Goal: Task Accomplishment & Management: Manage account settings

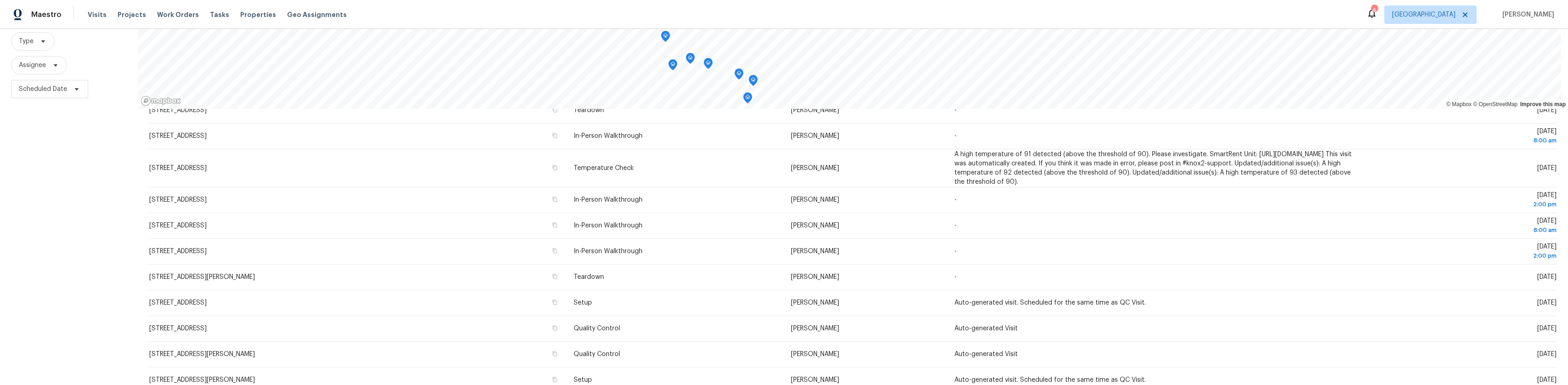
scroll to position [92, 0]
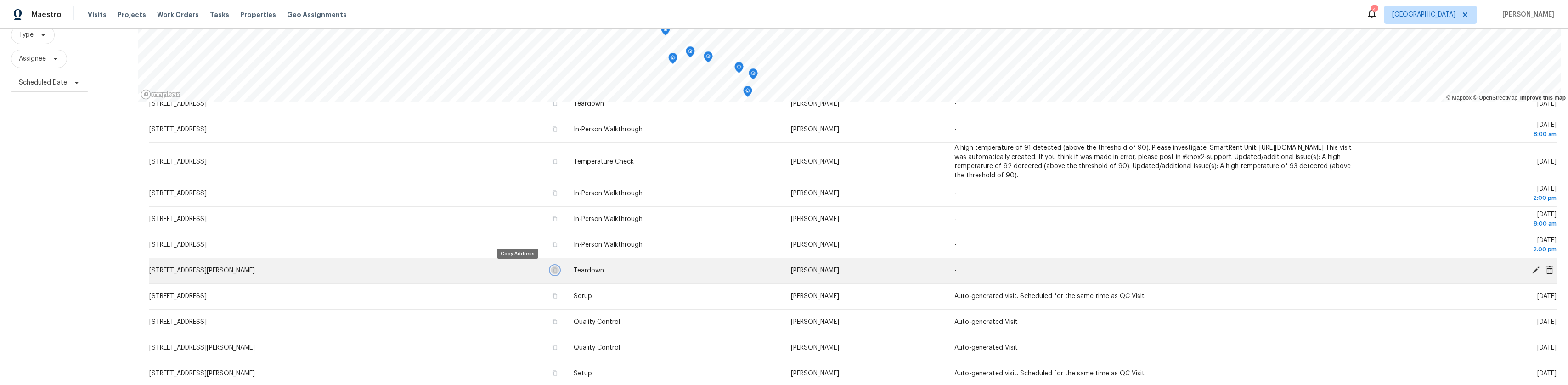
click at [553, 271] on icon "button" at bounding box center [555, 270] width 5 height 5
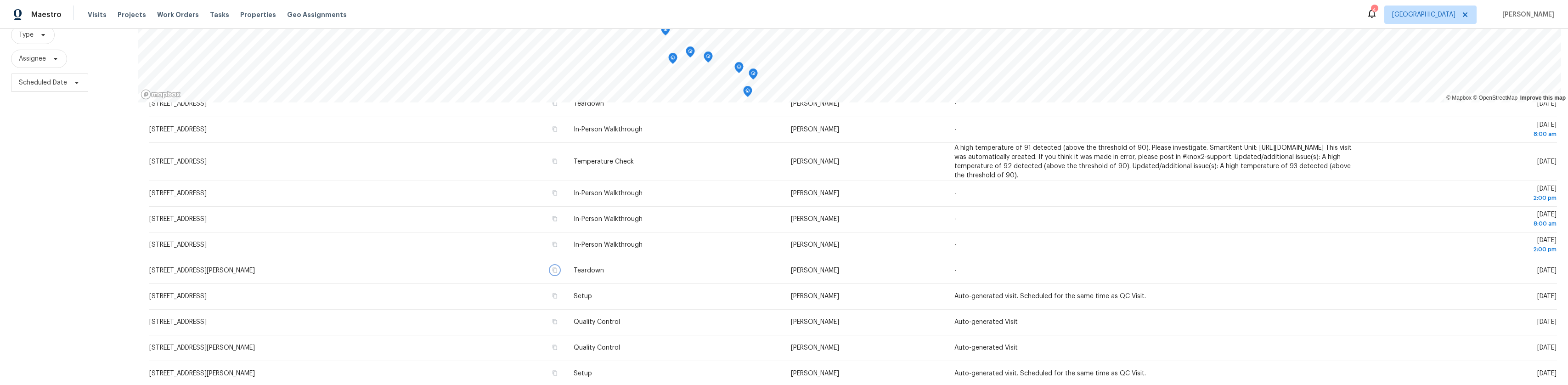
scroll to position [124, 0]
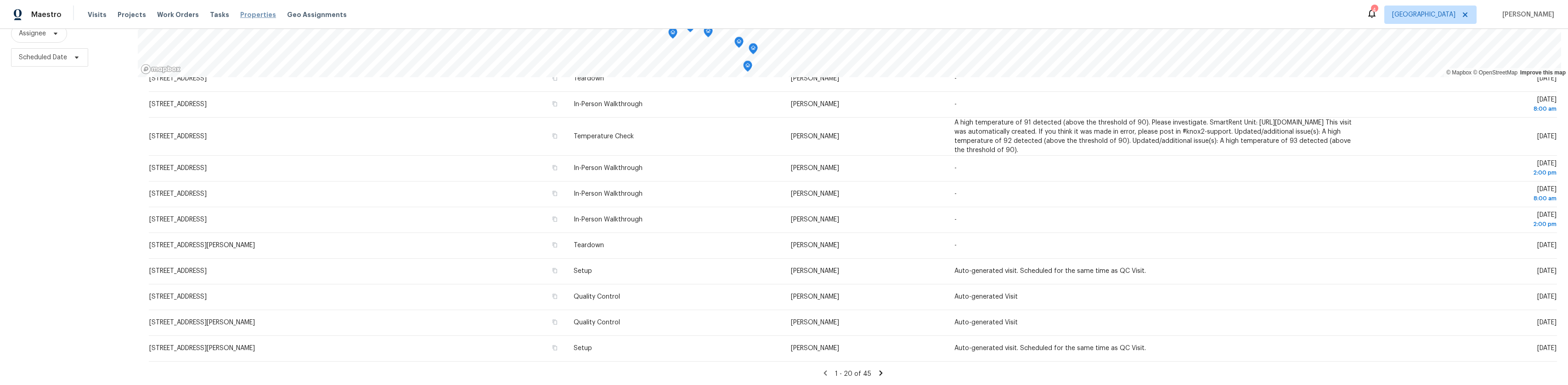
click at [252, 16] on span "Properties" at bounding box center [258, 15] width 36 height 9
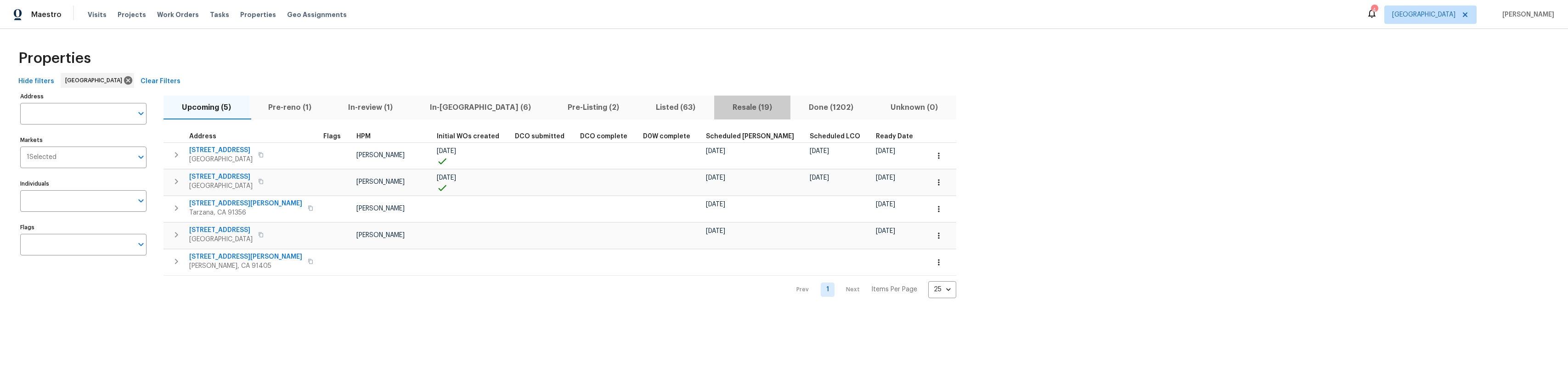
click at [719, 105] on span "Resale (19)" at bounding box center [752, 107] width 65 height 13
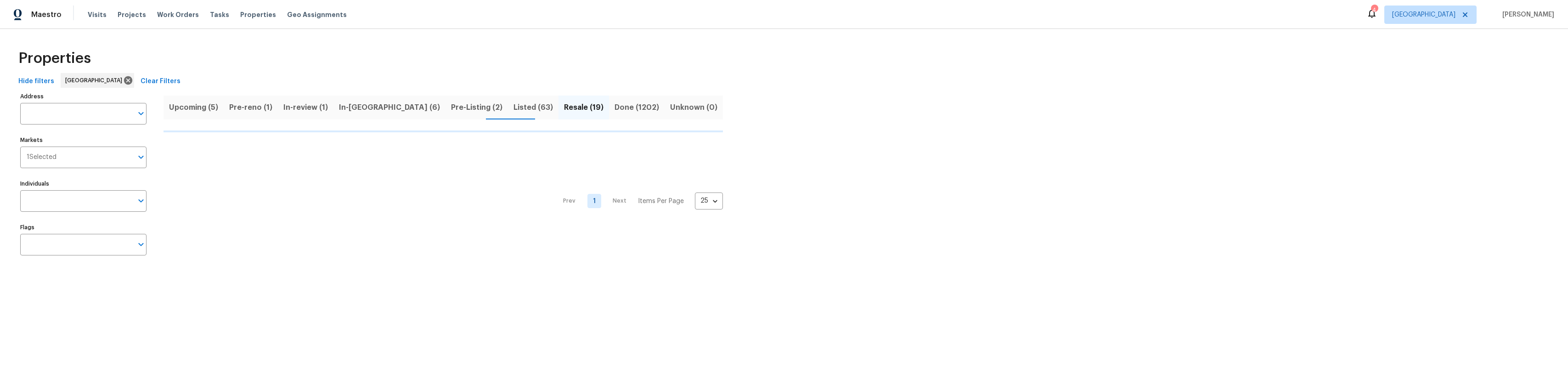
click at [691, 105] on div "Address Address Markets 1 Selected Markets Individuals Individuals Flags Flags …" at bounding box center [784, 177] width 1539 height 175
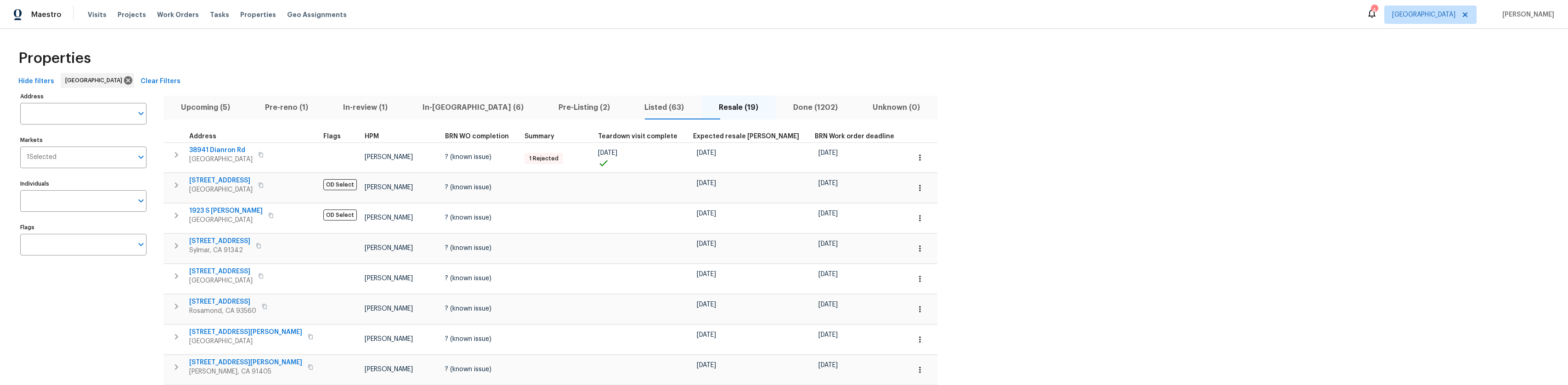
click at [365, 135] on span "HPM" at bounding box center [371, 136] width 14 height 7
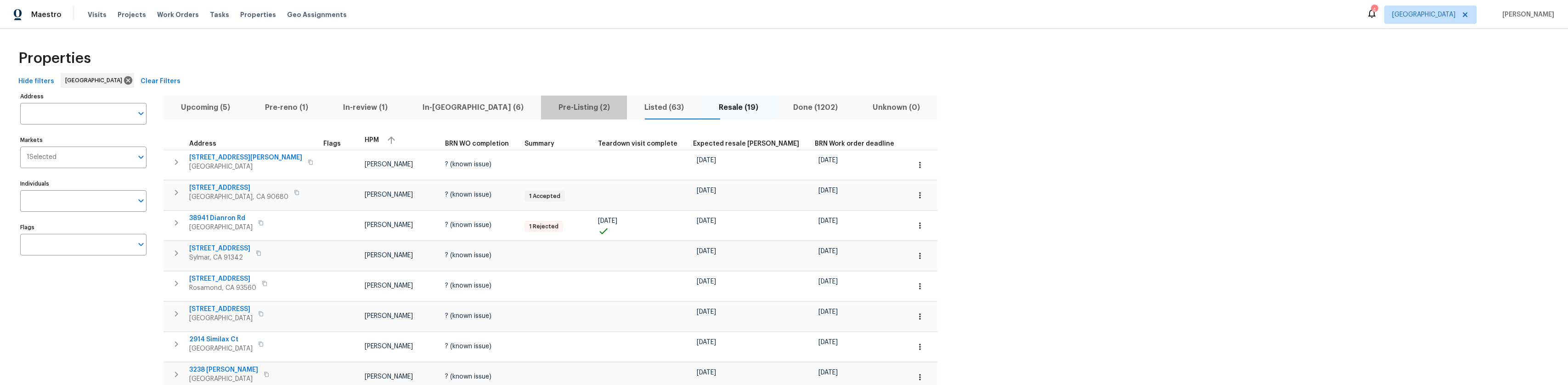
click at [547, 110] on span "Pre-Listing (2)" at bounding box center [584, 107] width 75 height 13
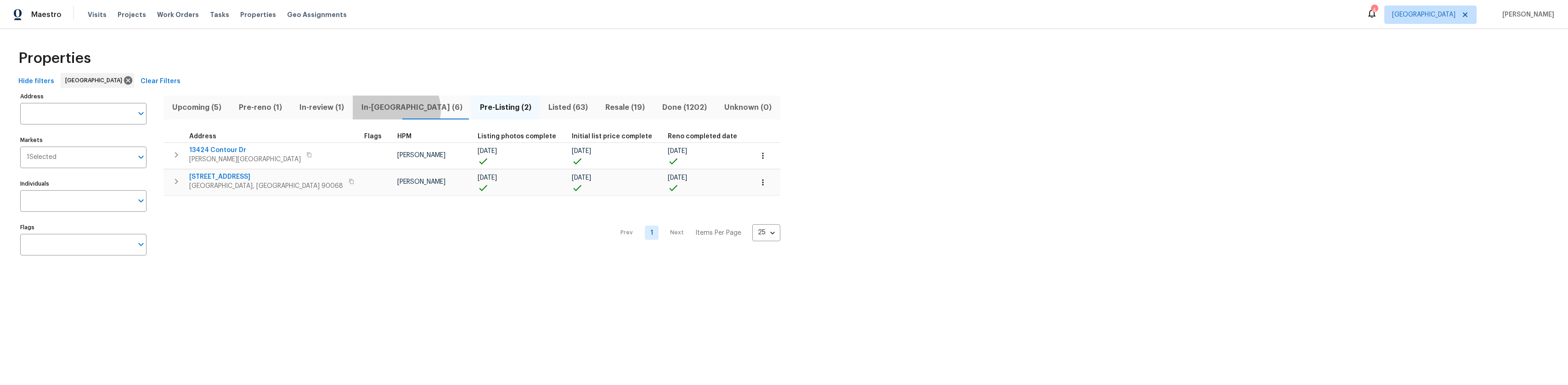
click at [390, 110] on span "In-reno (6)" at bounding box center [412, 107] width 108 height 13
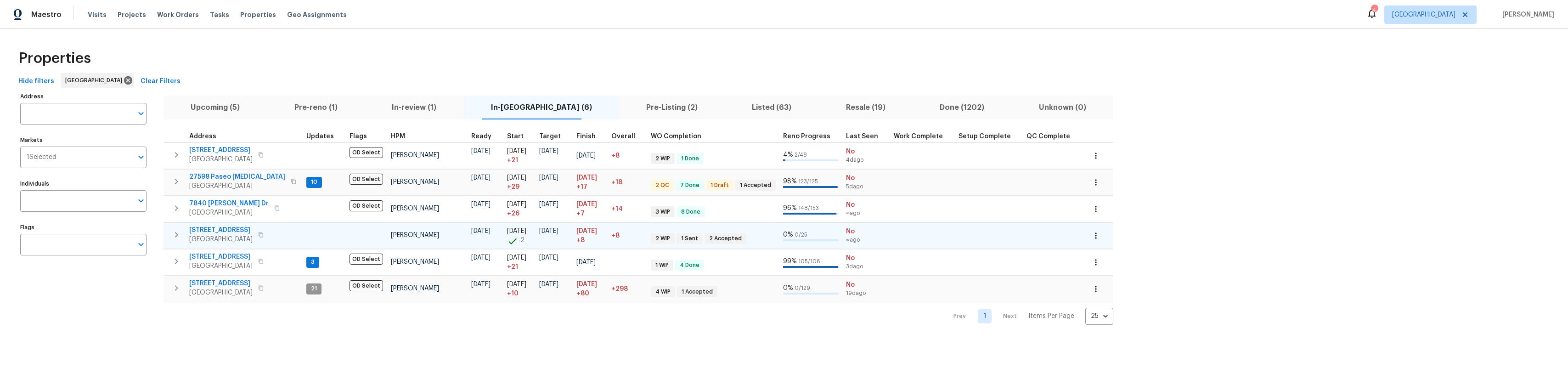
click at [236, 229] on span "13864 Lexicon Ave" at bounding box center [221, 230] width 63 height 9
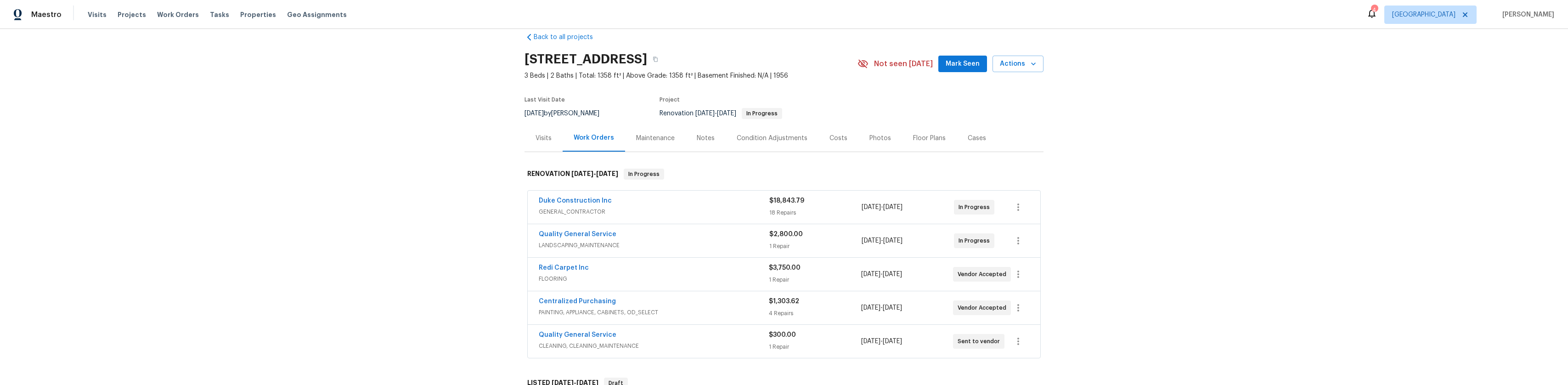
scroll to position [46, 0]
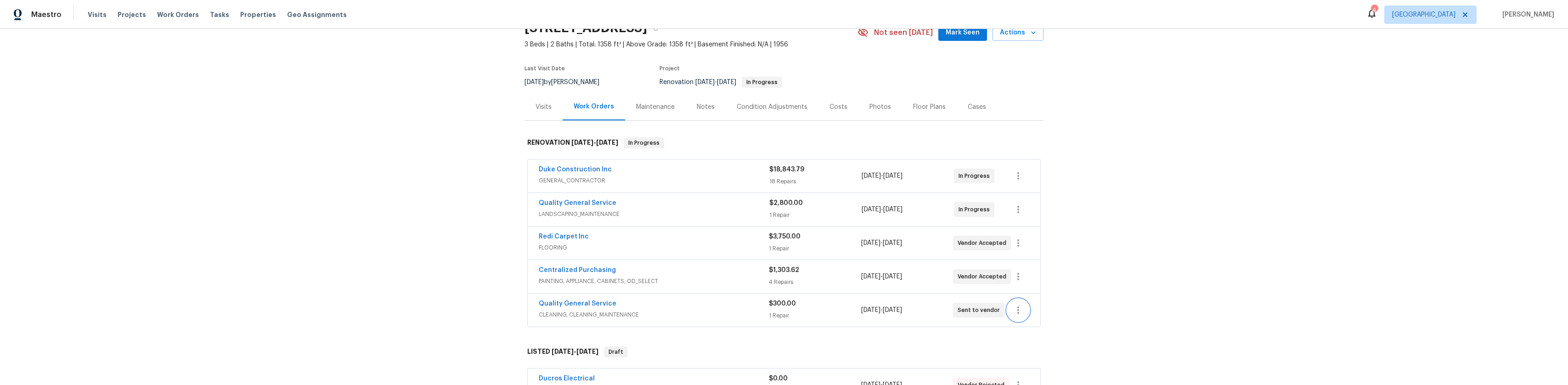
click at [1013, 305] on icon "button" at bounding box center [1018, 310] width 11 height 11
click at [1034, 305] on li "Edit" at bounding box center [1053, 308] width 99 height 15
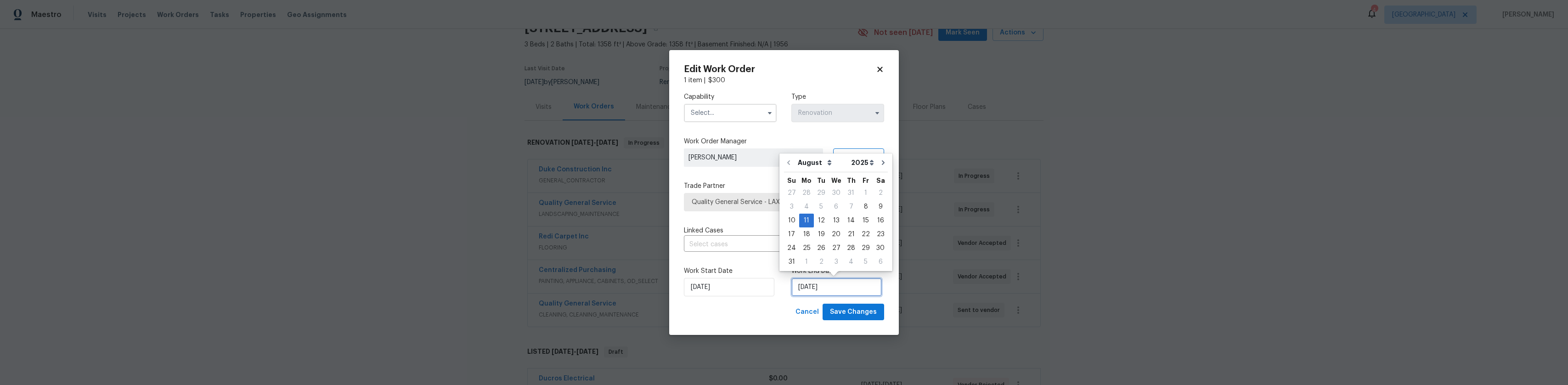
click at [805, 284] on input "[DATE]" at bounding box center [836, 287] width 91 height 18
click at [833, 233] on div "20" at bounding box center [836, 234] width 15 height 13
type input "[DATE]"
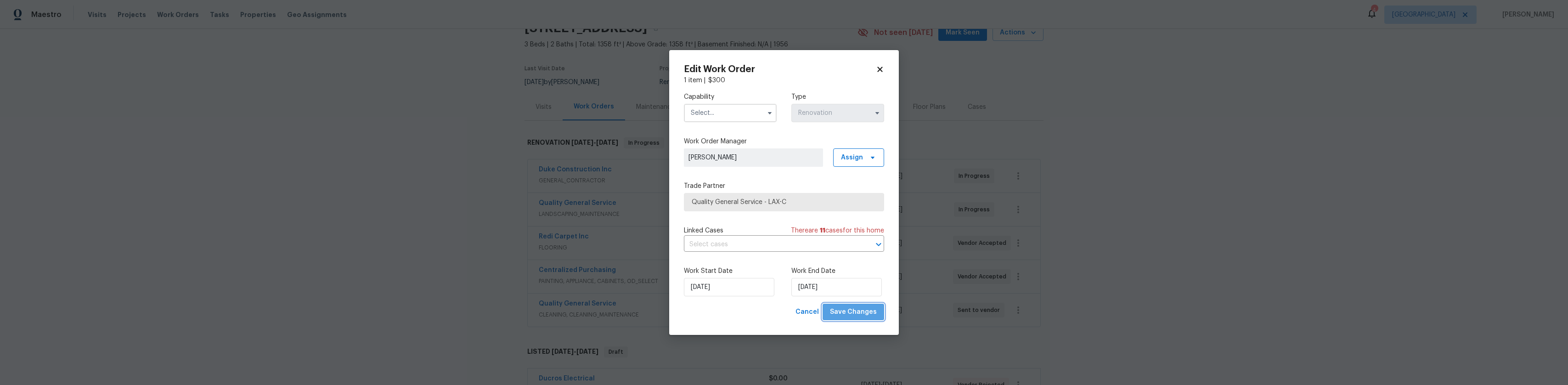
click at [856, 305] on button "Save Changes" at bounding box center [853, 313] width 61 height 17
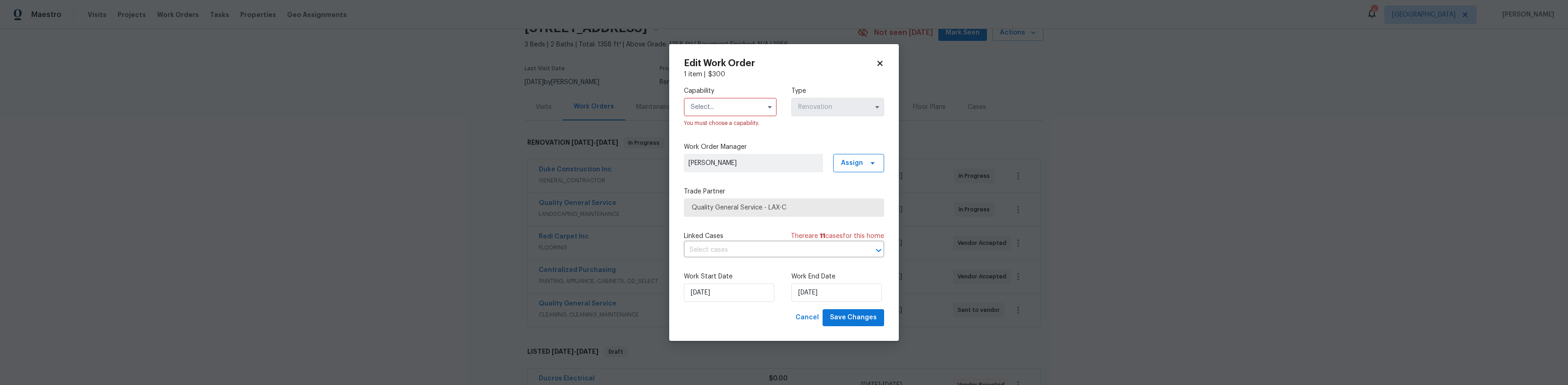
click at [744, 105] on input "text" at bounding box center [730, 107] width 93 height 18
click at [742, 164] on div "Cleaning" at bounding box center [730, 167] width 88 height 16
type input "Cleaning"
click at [869, 318] on span "Save Changes" at bounding box center [853, 317] width 47 height 12
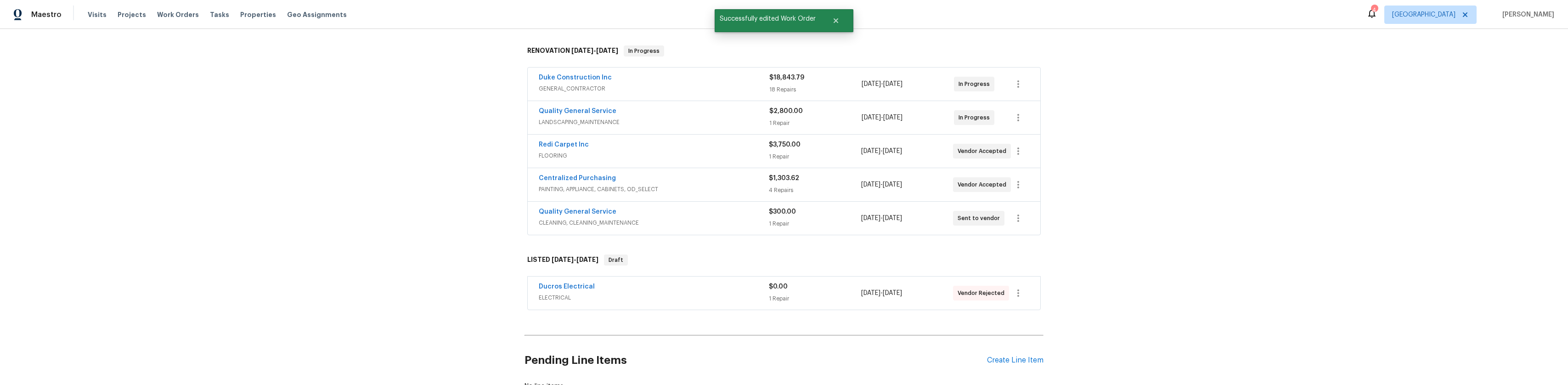
scroll to position [0, 0]
